Goal: Task Accomplishment & Management: Complete application form

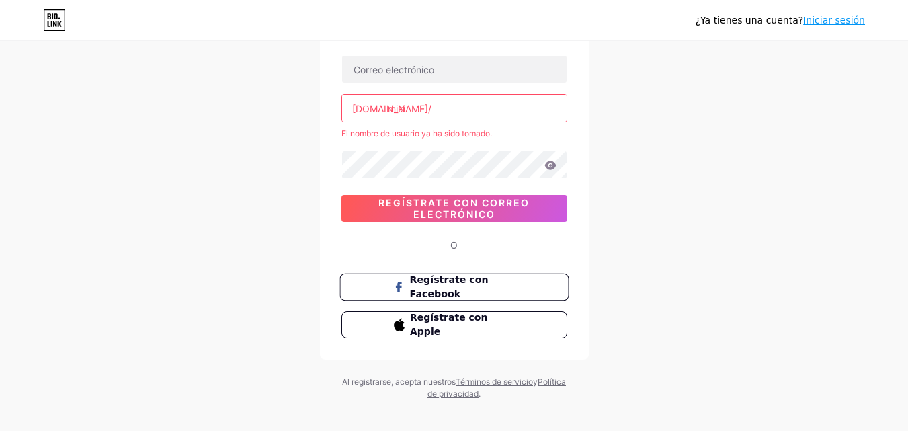
scroll to position [101, 0]
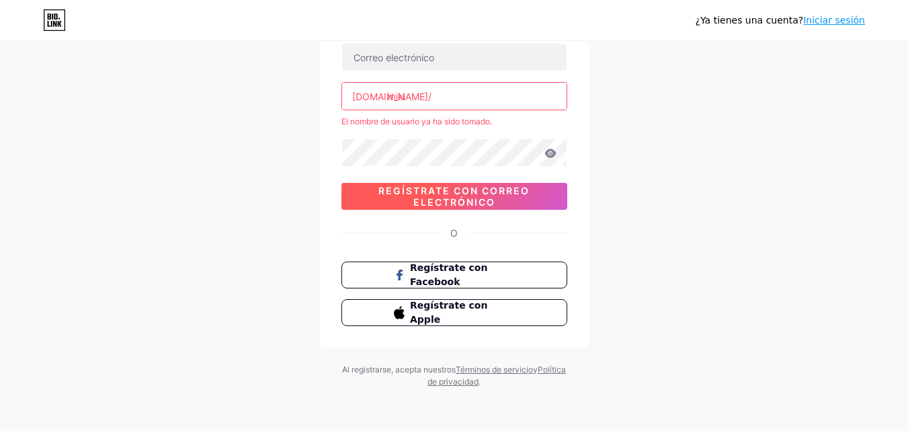
click at [535, 189] on span "Regístrate con correo electrónico" at bounding box center [454, 196] width 226 height 23
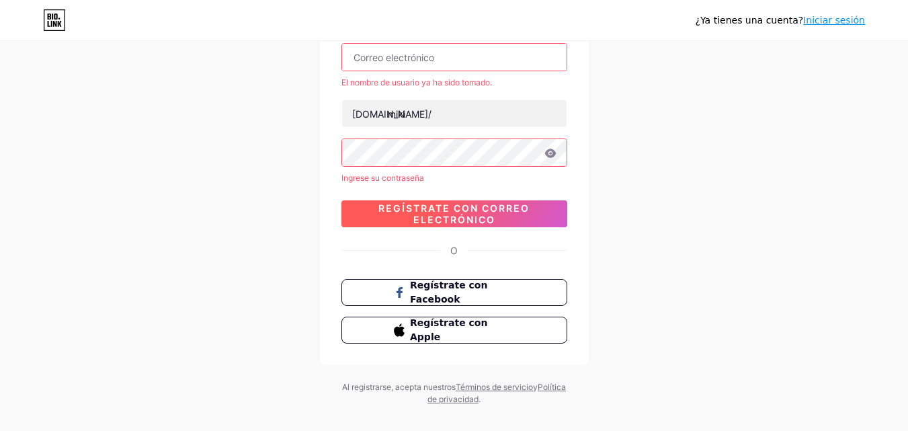
click at [410, 226] on button "Regístrate con correo electrónico" at bounding box center [454, 213] width 226 height 27
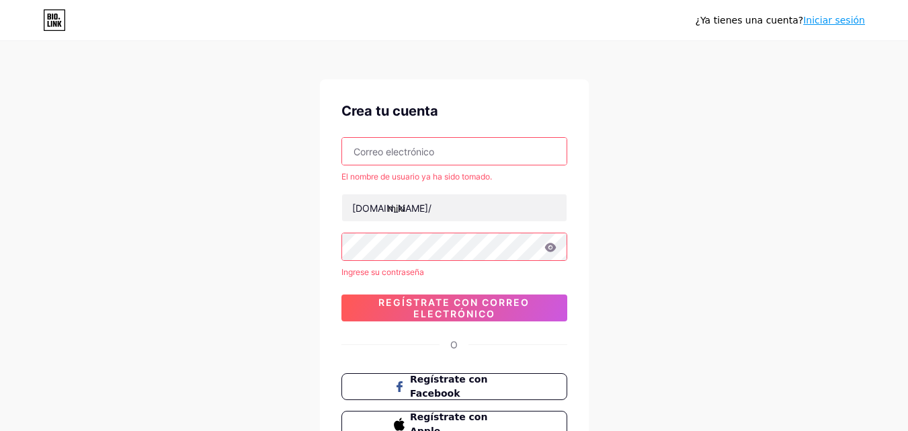
scroll to position [0, 0]
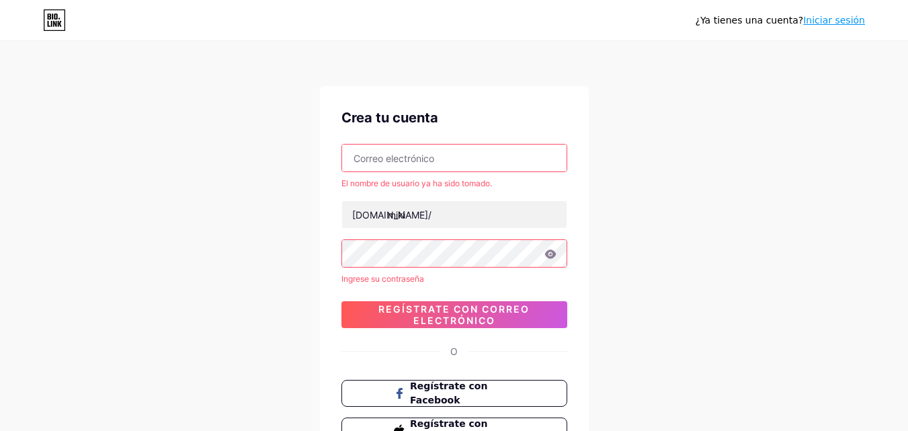
click at [400, 166] on input "text" at bounding box center [454, 157] width 224 height 27
type input "[EMAIL_ADDRESS][DOMAIN_NAME]"
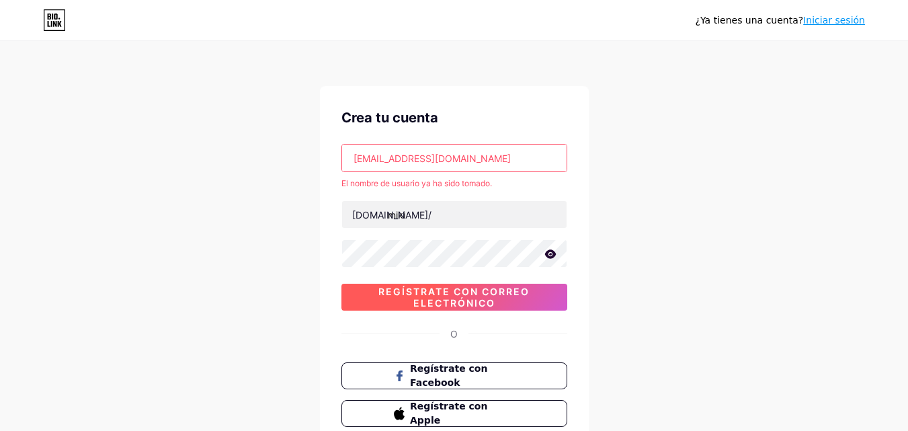
click at [424, 286] on font "Regístrate con correo electrónico" at bounding box center [453, 297] width 151 height 23
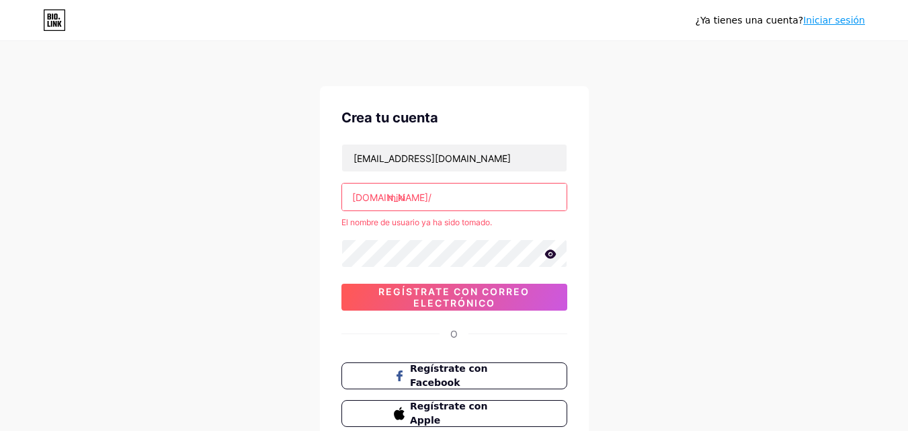
click at [434, 187] on input "miki" at bounding box center [454, 196] width 224 height 27
type input "m"
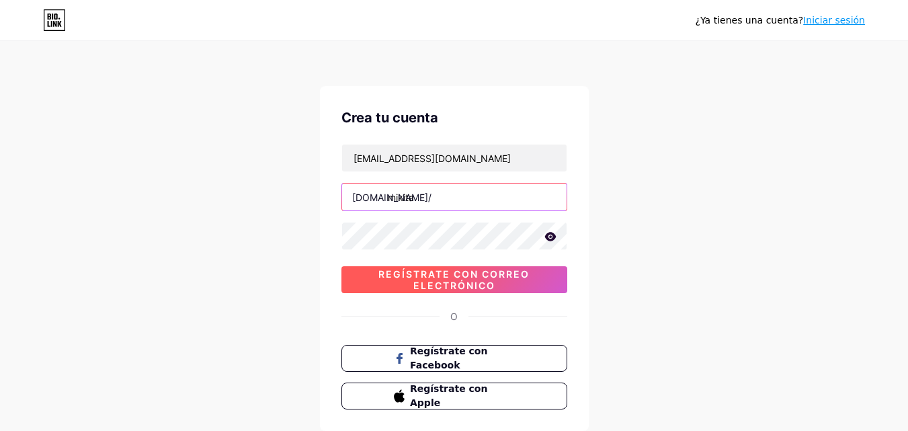
type input "mikita"
click at [431, 282] on font "Regístrate con correo electrónico" at bounding box center [453, 279] width 151 height 23
